Goal: Information Seeking & Learning: Learn about a topic

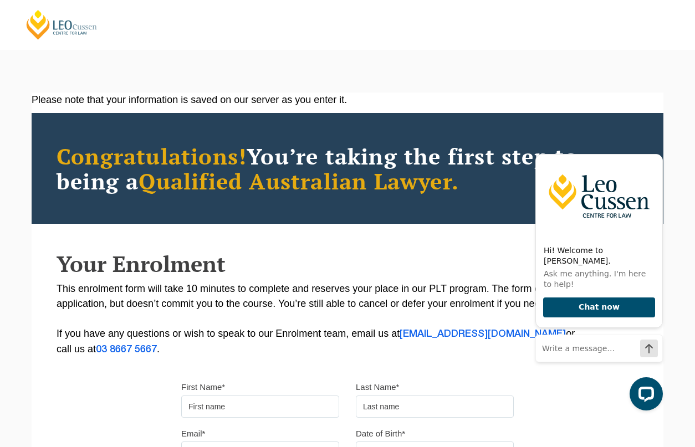
scroll to position [8, 0]
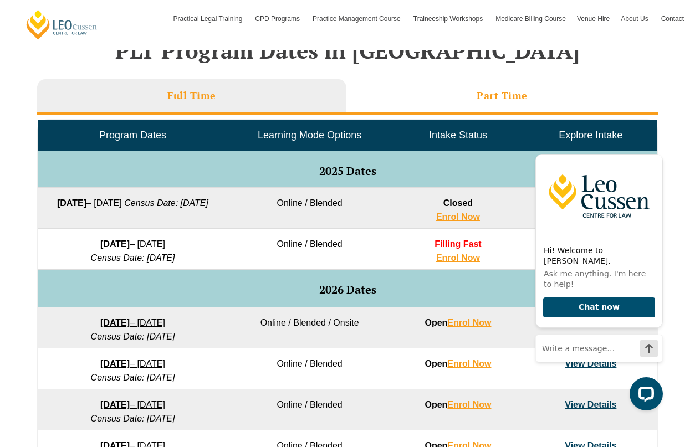
click at [417, 84] on li "Part Time" at bounding box center [501, 96] width 311 height 35
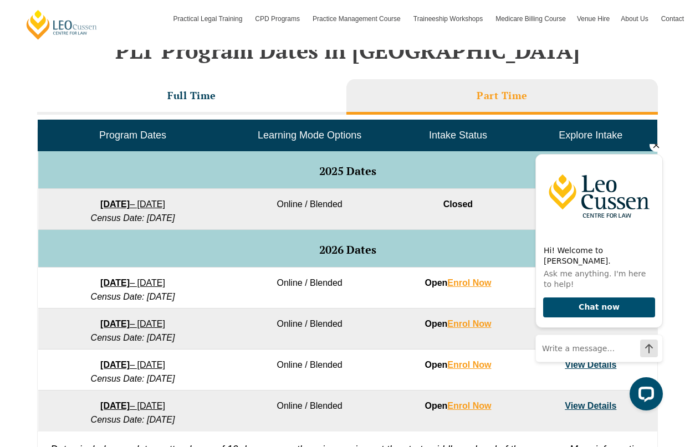
click at [657, 152] on icon "Hide greeting" at bounding box center [655, 145] width 13 height 13
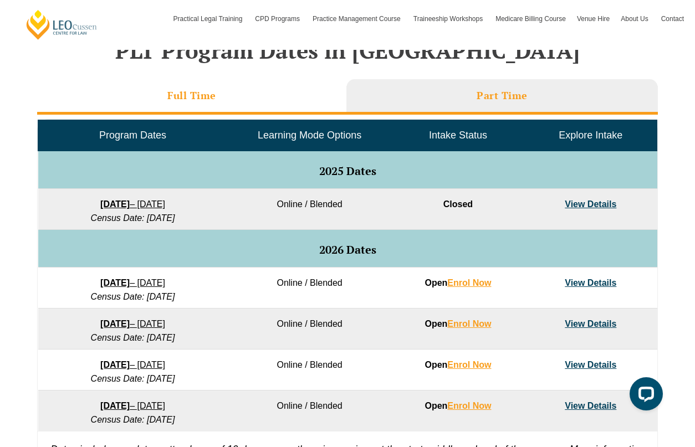
click at [146, 104] on li "Full Time" at bounding box center [191, 96] width 309 height 35
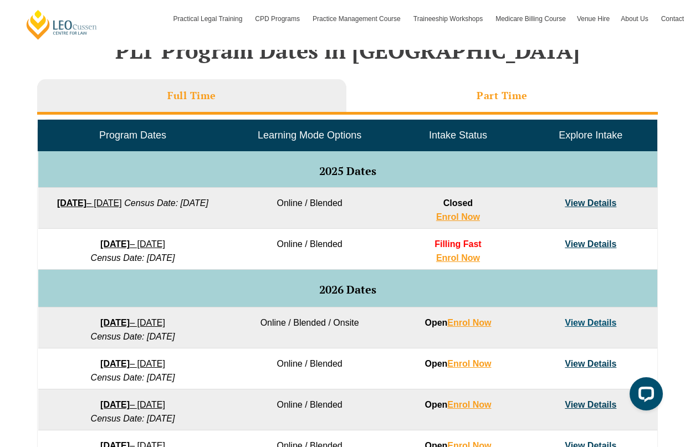
click at [415, 83] on li "Part Time" at bounding box center [501, 96] width 311 height 35
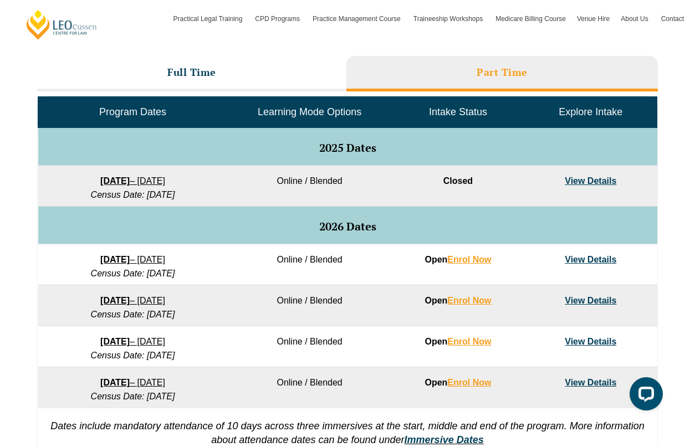
scroll to position [508, 0]
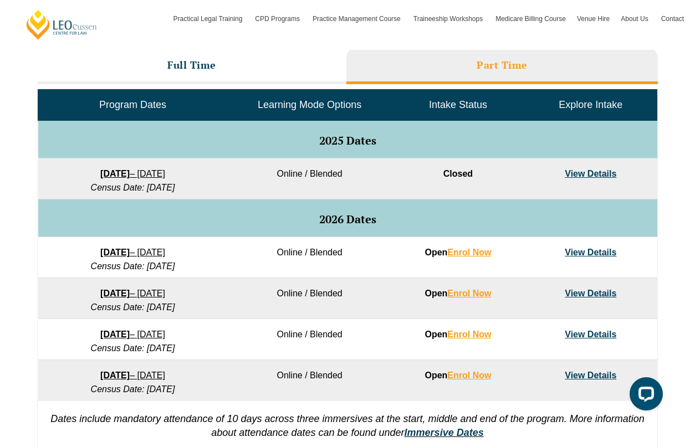
click at [602, 257] on link "View Details" at bounding box center [591, 252] width 52 height 9
